Goal: Task Accomplishment & Management: Manage account settings

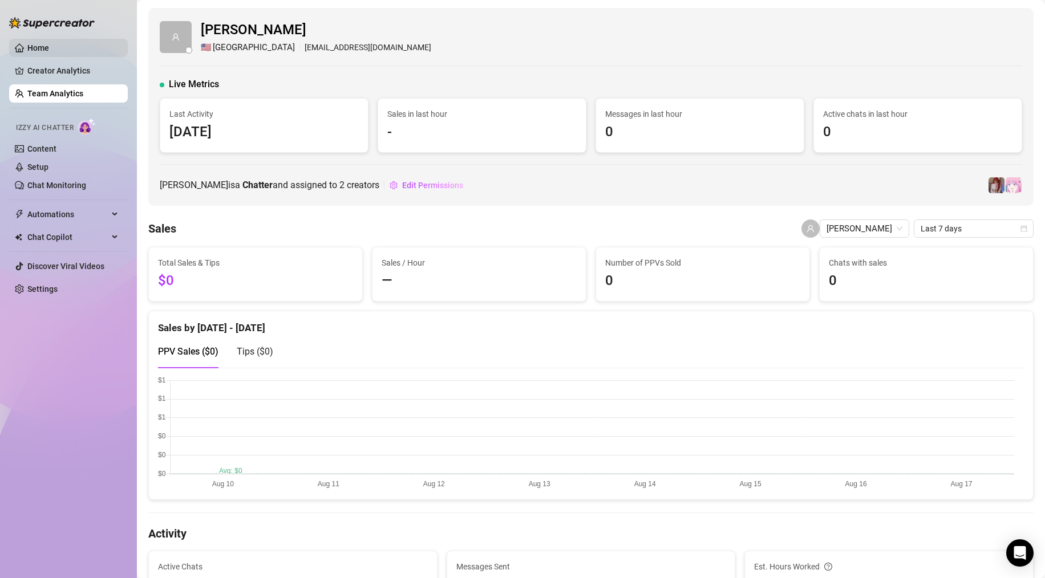
drag, startPoint x: 60, startPoint y: 45, endPoint x: 67, endPoint y: 47, distance: 6.5
click at [49, 45] on link "Home" at bounding box center [38, 47] width 22 height 9
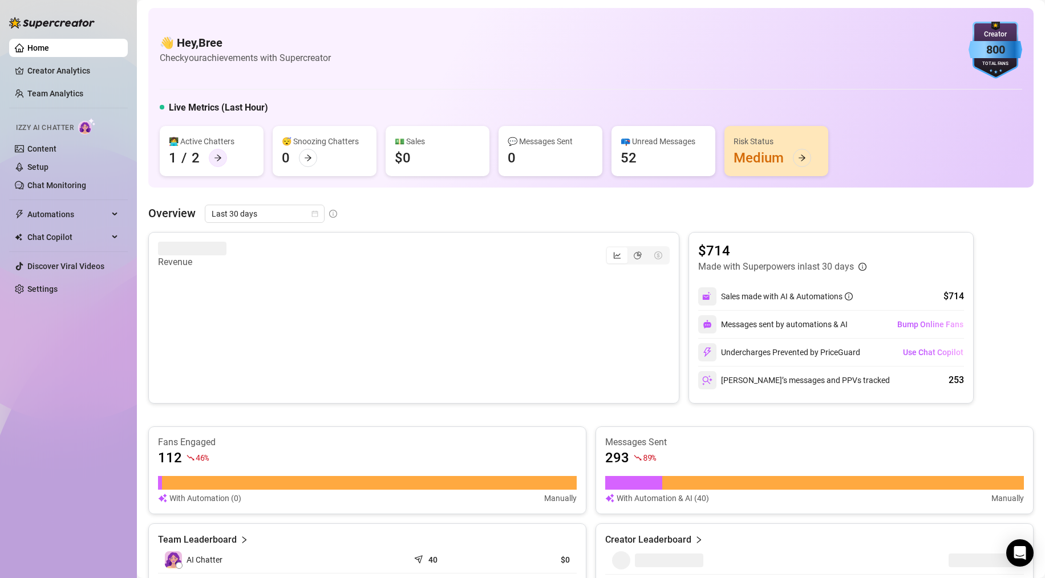
click at [209, 156] on div at bounding box center [218, 158] width 18 height 18
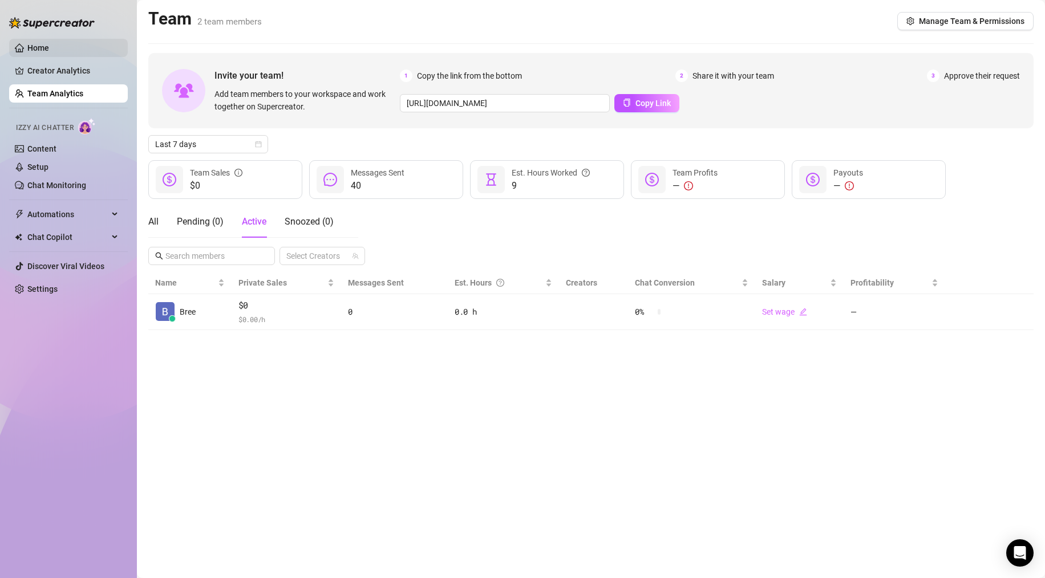
click at [47, 43] on link "Home" at bounding box center [38, 47] width 22 height 9
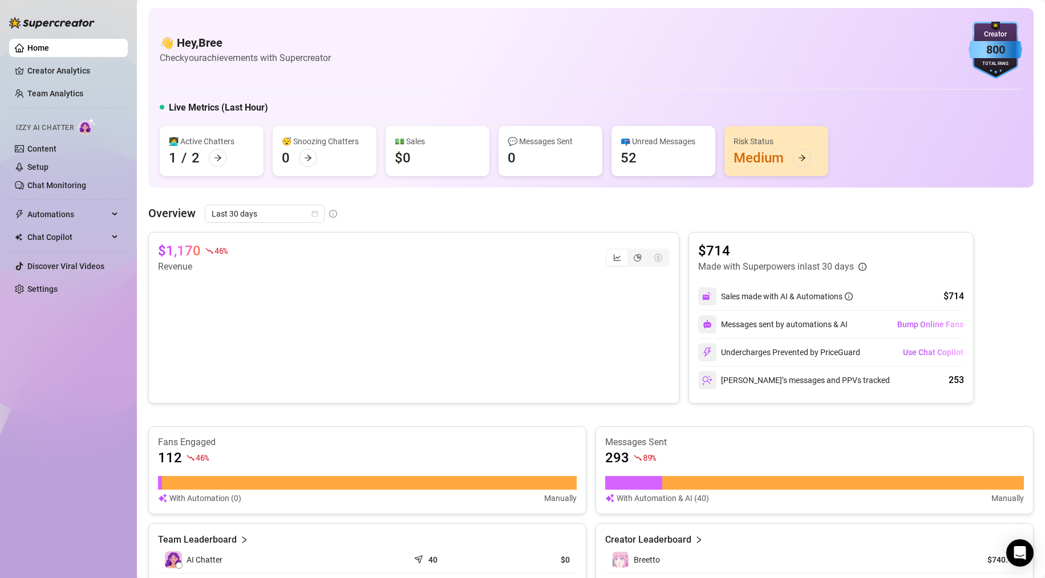
click at [50, 130] on span "Izzy AI Chatter" at bounding box center [45, 128] width 58 height 11
click at [84, 128] on img at bounding box center [87, 126] width 18 height 17
click at [37, 166] on link "Setup" at bounding box center [37, 167] width 21 height 9
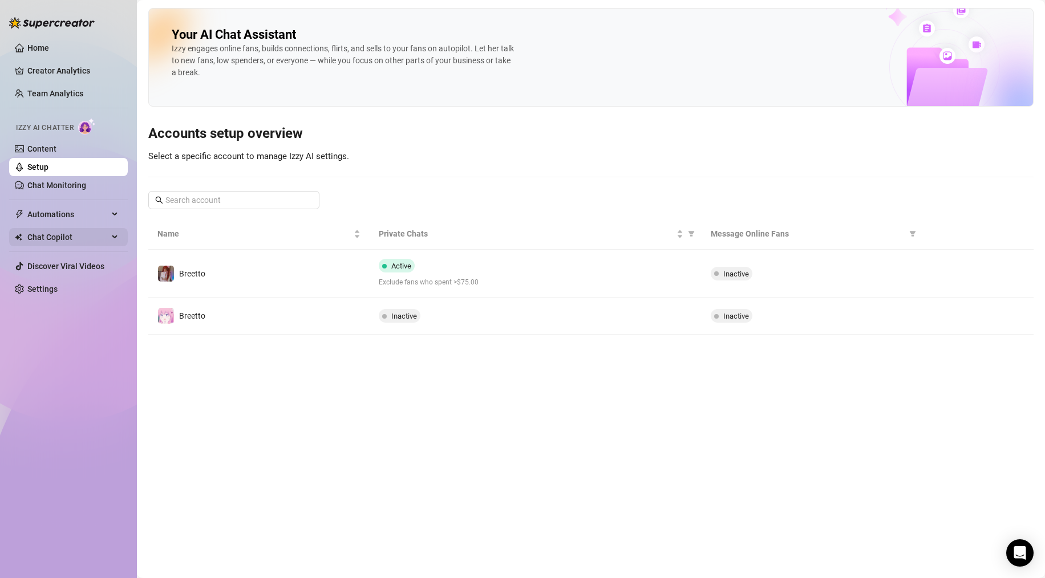
click at [82, 242] on span "Chat Copilot" at bounding box center [67, 237] width 81 height 18
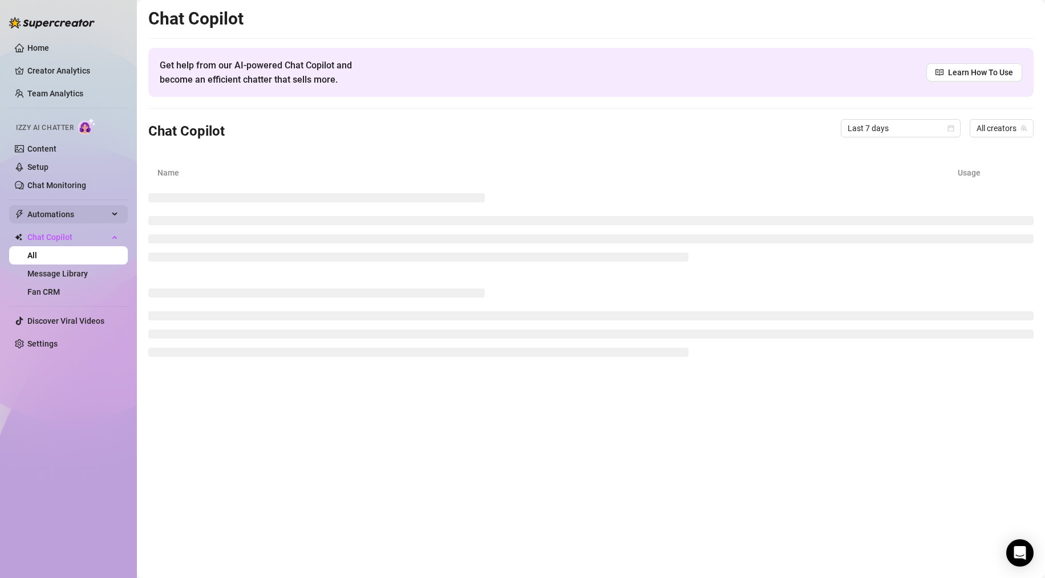
click at [40, 217] on span "Automations" at bounding box center [67, 214] width 81 height 18
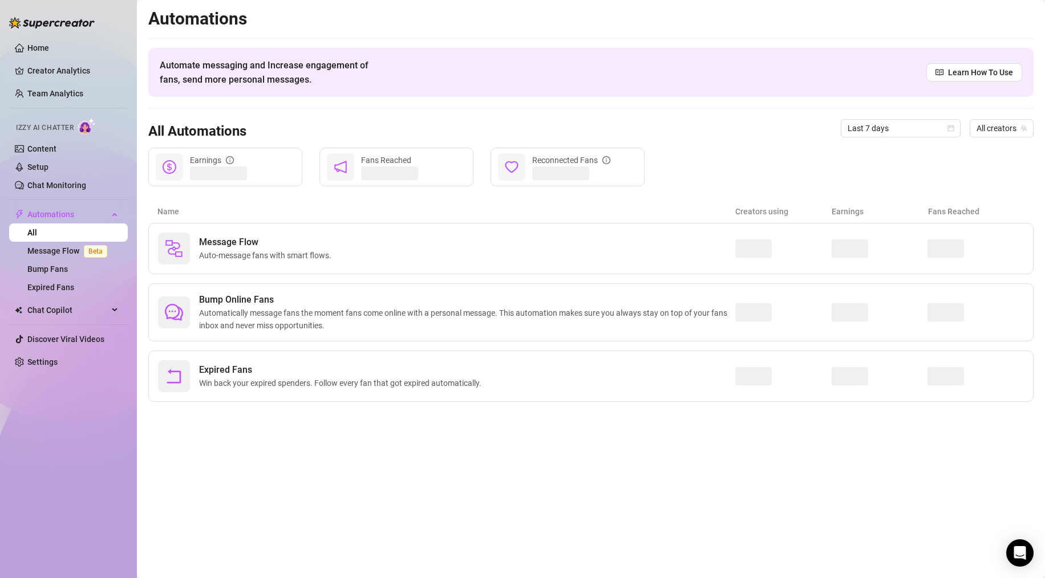
click at [87, 126] on img at bounding box center [87, 126] width 18 height 17
click at [52, 149] on link "Content" at bounding box center [41, 148] width 29 height 9
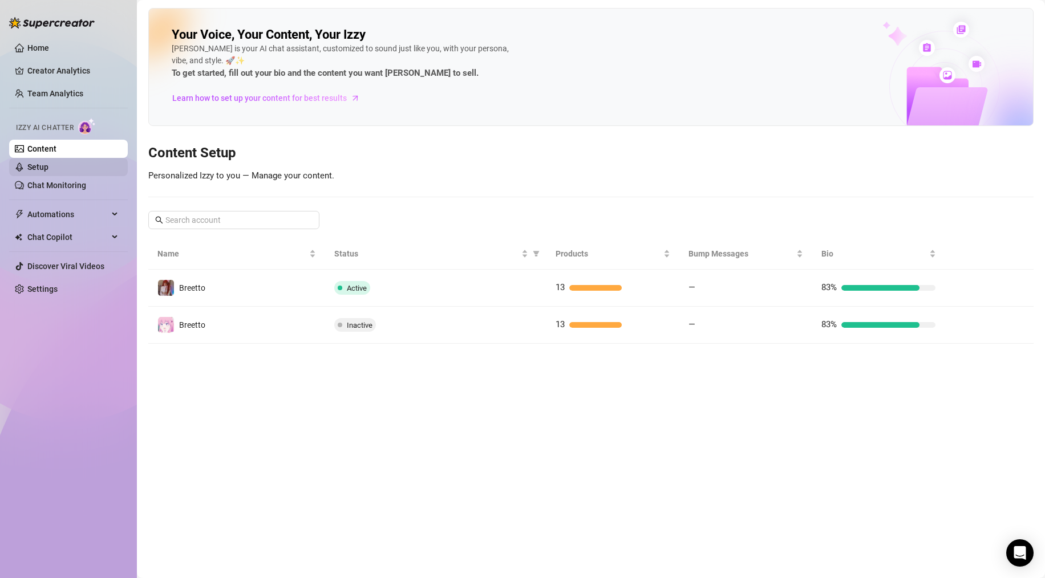
click at [48, 165] on link "Setup" at bounding box center [37, 167] width 21 height 9
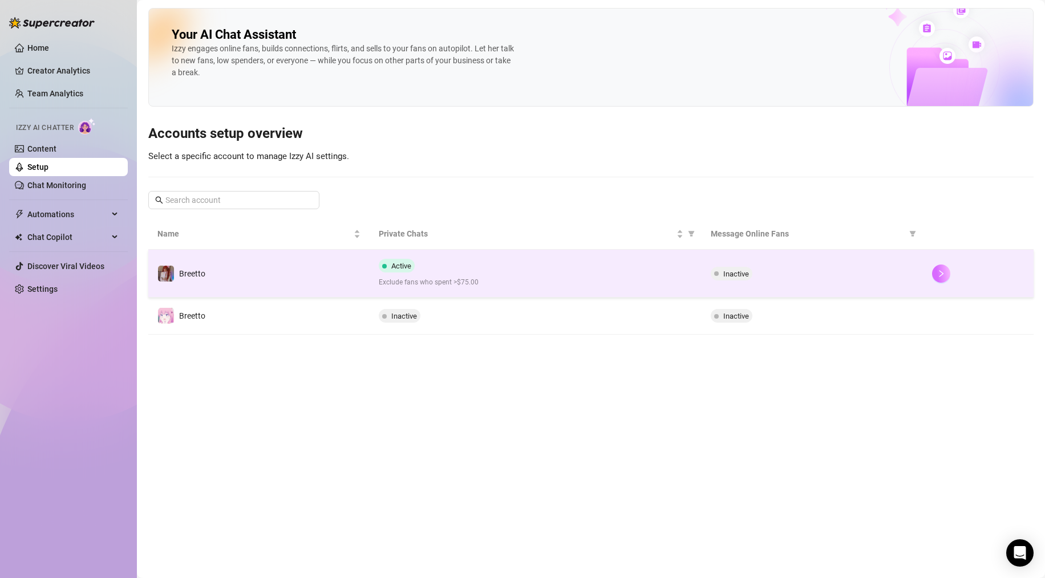
click at [948, 279] on button "button" at bounding box center [941, 274] width 18 height 18
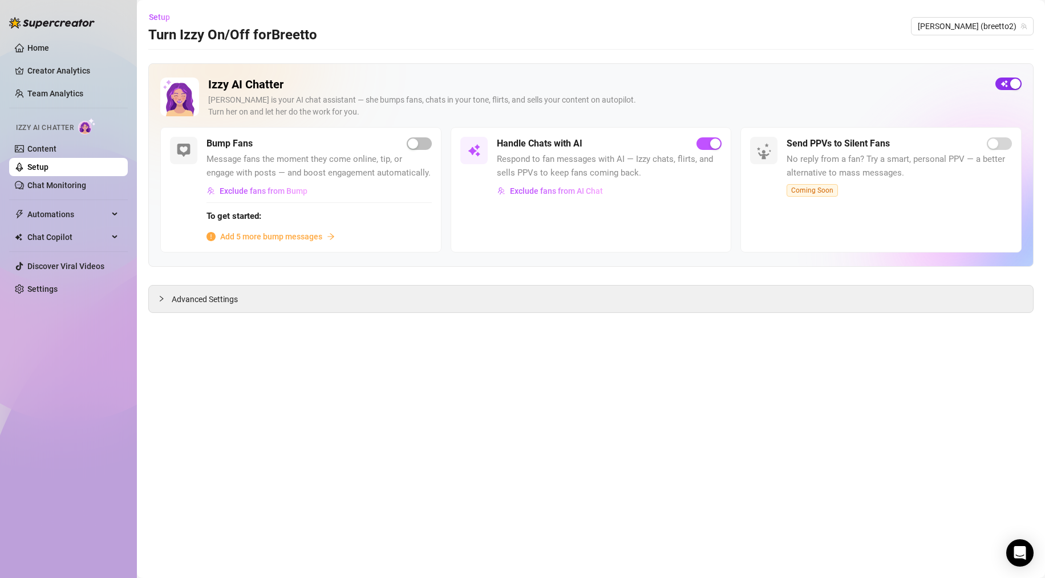
click at [1017, 83] on div "button" at bounding box center [1015, 84] width 10 height 10
